Goal: Find specific page/section: Find specific page/section

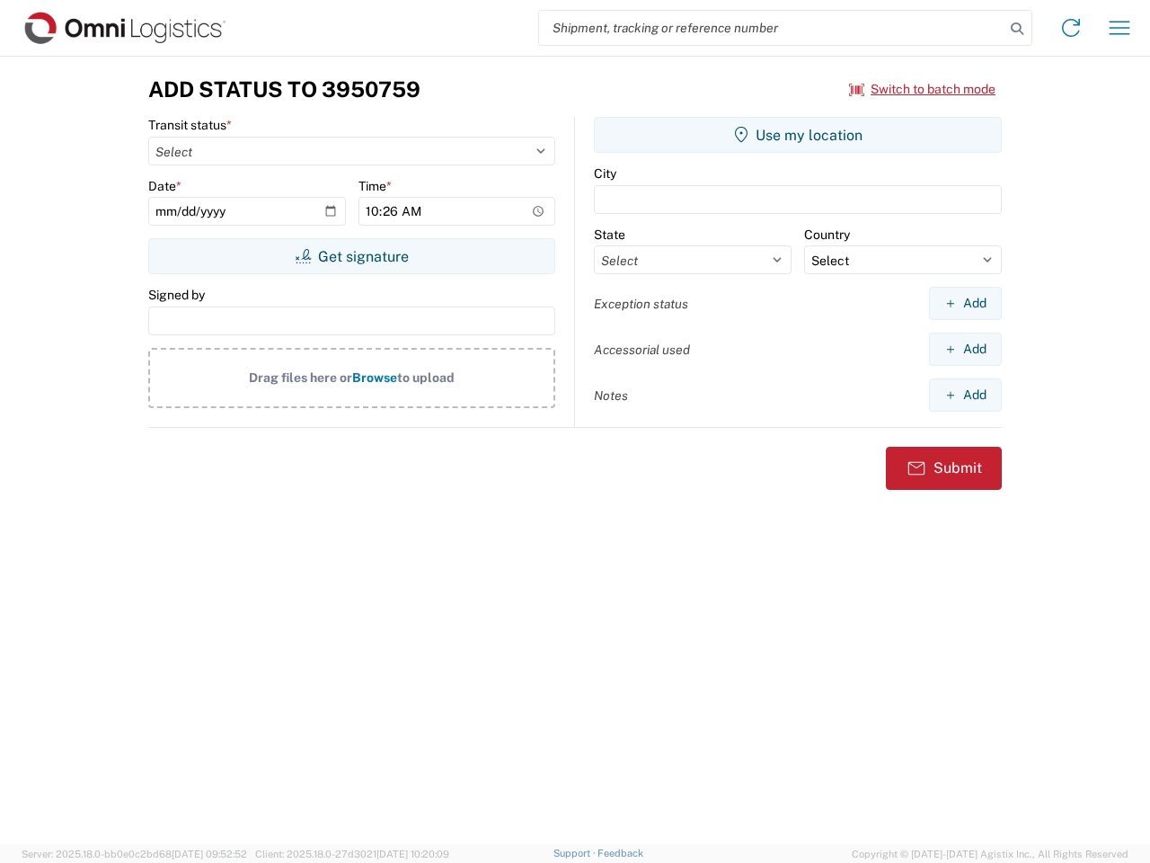
click at [772, 28] on input "search" at bounding box center [771, 28] width 465 height 34
click at [1017, 29] on icon at bounding box center [1016, 28] width 25 height 25
click at [1071, 28] on icon at bounding box center [1071, 27] width 29 height 29
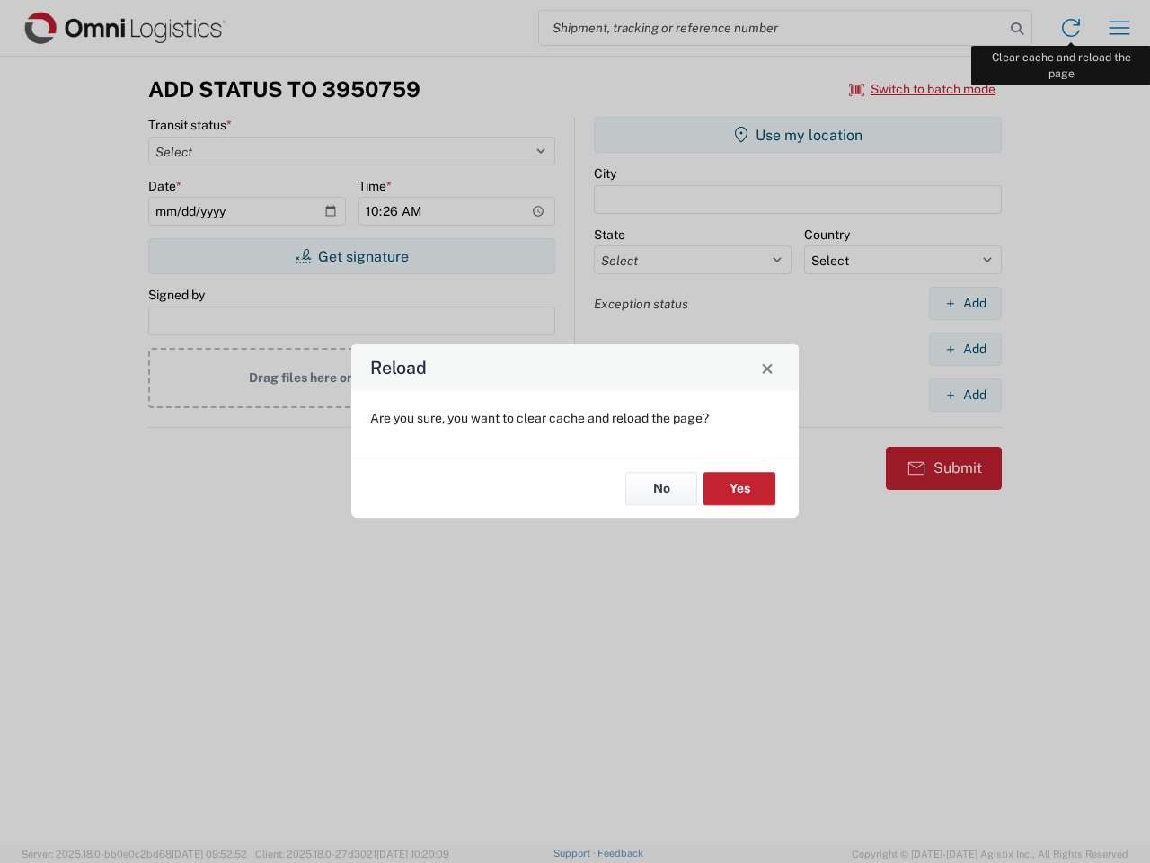
click at [1119, 28] on div "Reload Are you sure, you want to clear cache and reload the page? No Yes" at bounding box center [575, 431] width 1150 height 863
click at [923, 89] on div "Reload Are you sure, you want to clear cache and reload the page? No Yes" at bounding box center [575, 431] width 1150 height 863
click at [351, 256] on div "Reload Are you sure, you want to clear cache and reload the page? No Yes" at bounding box center [575, 431] width 1150 height 863
click at [798, 135] on div "Reload Are you sure, you want to clear cache and reload the page? No Yes" at bounding box center [575, 431] width 1150 height 863
click at [965, 303] on div "Reload Are you sure, you want to clear cache and reload the page? No Yes" at bounding box center [575, 431] width 1150 height 863
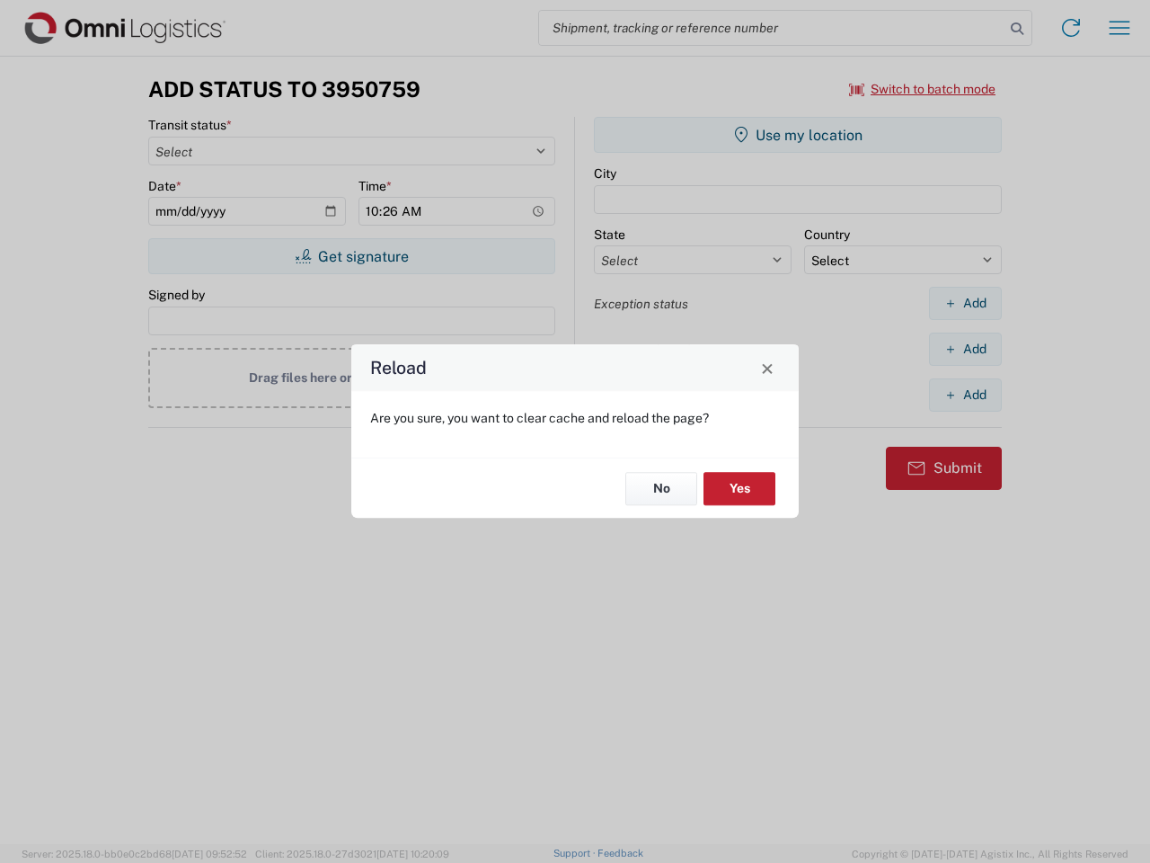
click at [965, 349] on div "Reload Are you sure, you want to clear cache and reload the page? No Yes" at bounding box center [575, 431] width 1150 height 863
click at [965, 394] on div "Reload Are you sure, you want to clear cache and reload the page? No Yes" at bounding box center [575, 431] width 1150 height 863
